Goal: Ask a question

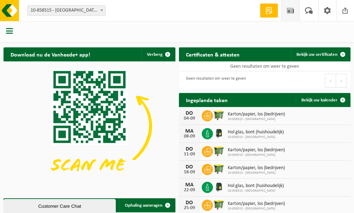
click at [293, 11] on span at bounding box center [290, 10] width 11 height 21
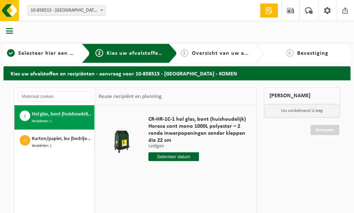
click at [183, 157] on input "text" at bounding box center [173, 156] width 50 height 9
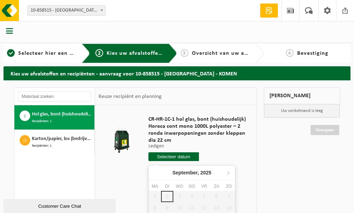
click at [58, 209] on div "Customer Care Chat" at bounding box center [60, 205] width 102 height 5
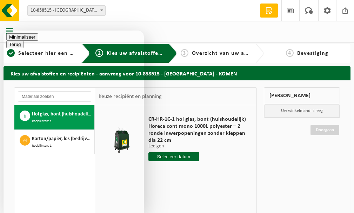
type textarea "Beste"
type textarea "zou er gisteren een afhaling van glas voorzien zijn bij Zwaanhof in Komen?"
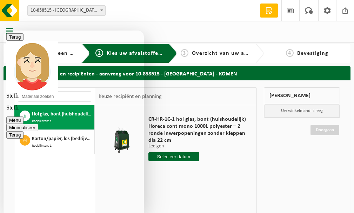
scroll to position [53, 0]
type textarea "Kan er nog een extra afhaling gebeuren?"
type textarea "Kan het zijn dat de afhaling van vorige week niet gebeurd is?"
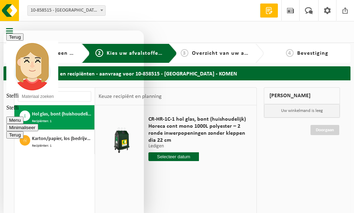
type textarea "ok dank u"
click at [129, 48] on div "Terug Steffi Steffi Menu Minimaliseer" at bounding box center [73, 82] width 135 height 98
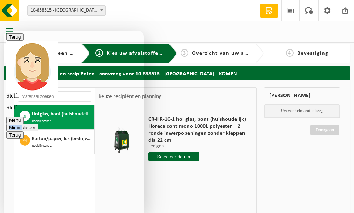
click at [38, 124] on button "Minimaliseer" at bounding box center [22, 127] width 32 height 7
